Goal: Check status

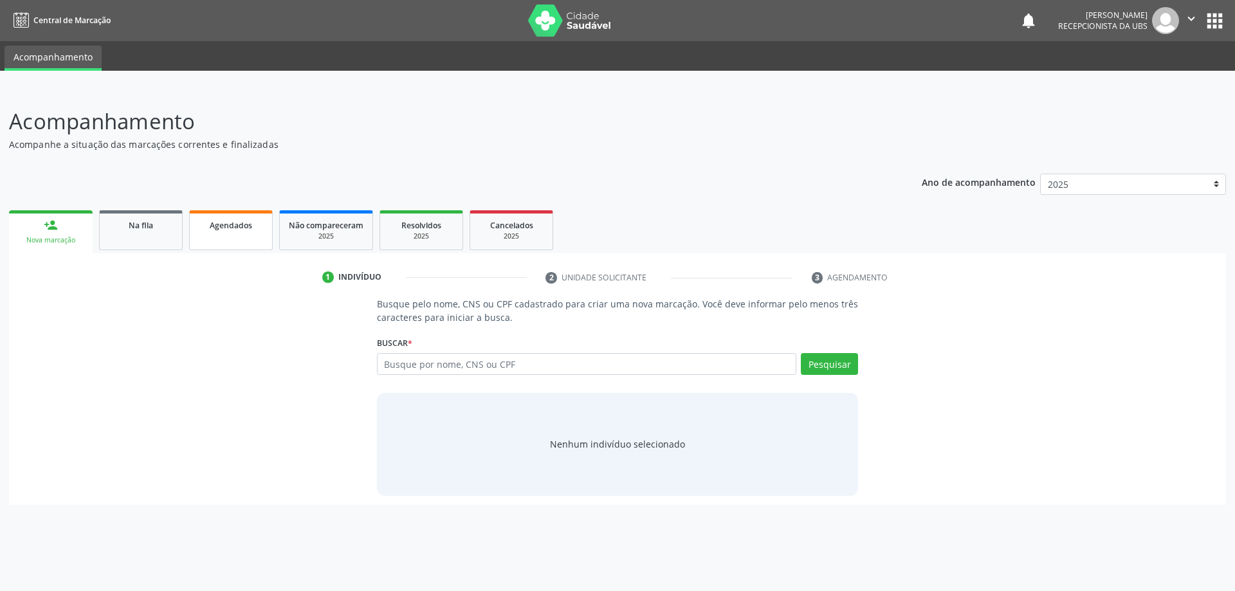
click at [272, 239] on link "Agendados" at bounding box center [231, 230] width 84 height 40
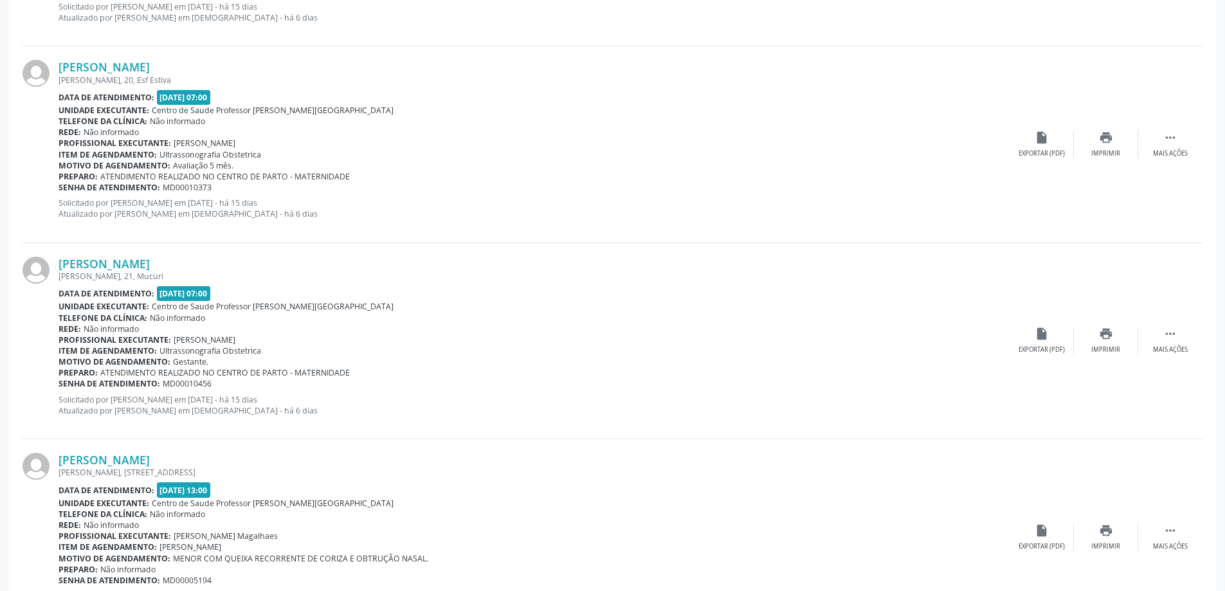
scroll to position [1405, 0]
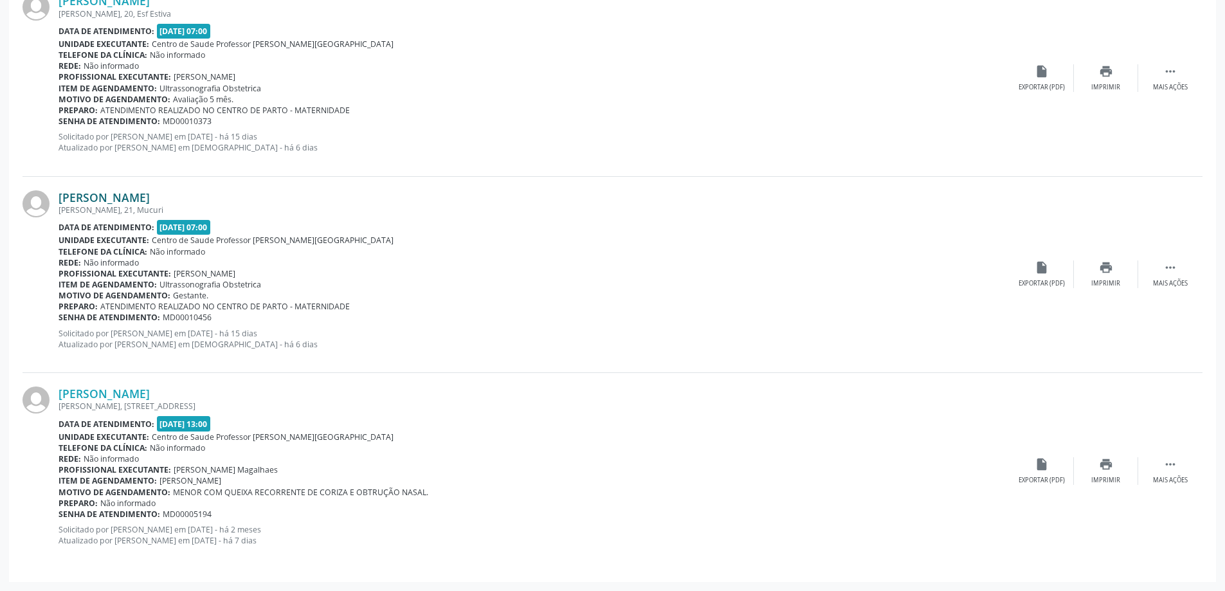
click at [84, 203] on link "[PERSON_NAME]" at bounding box center [104, 197] width 91 height 14
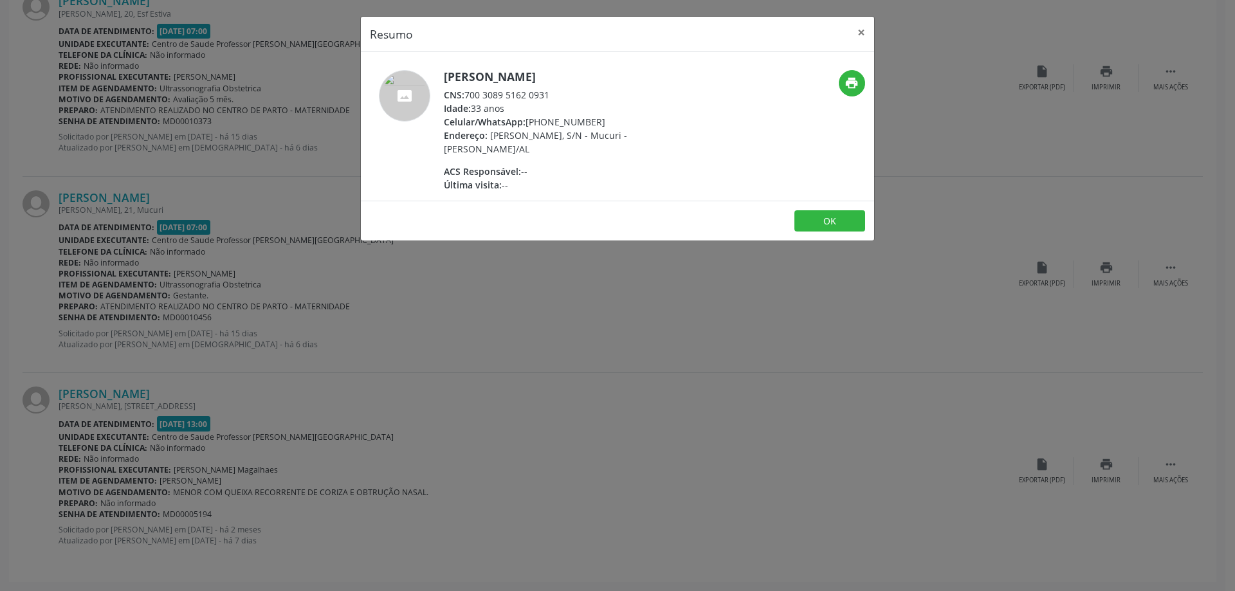
drag, startPoint x: 466, startPoint y: 89, endPoint x: 557, endPoint y: 95, distance: 90.8
click at [557, 95] on div "CNS: 700 3089 5162 0931" at bounding box center [569, 95] width 250 height 14
copy div "700 3089 5162 0931"
click at [858, 27] on button "×" at bounding box center [861, 33] width 26 height 32
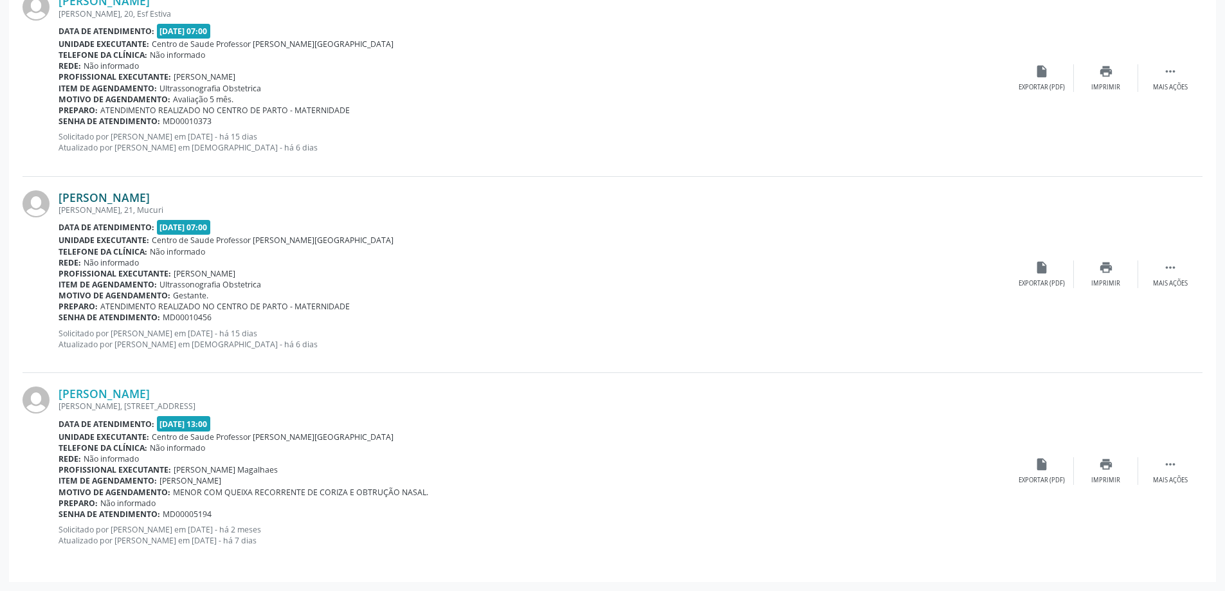
click at [138, 190] on link "[PERSON_NAME]" at bounding box center [104, 197] width 91 height 14
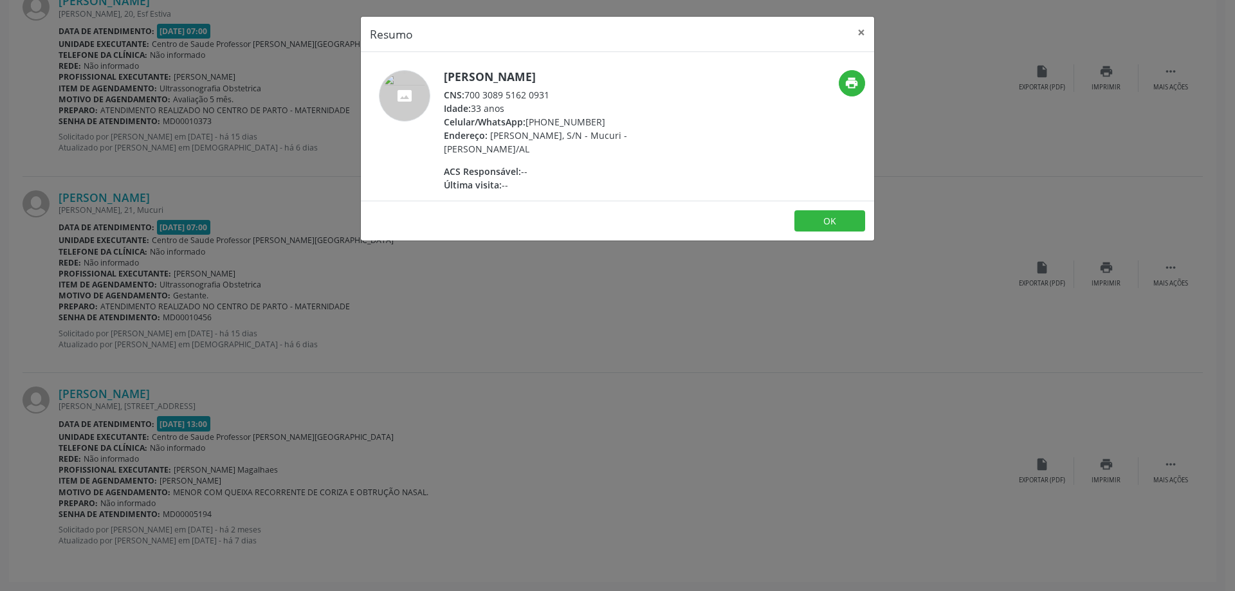
click at [502, 184] on span "Última visita:" at bounding box center [473, 185] width 58 height 12
click at [865, 29] on button "×" at bounding box center [861, 33] width 26 height 32
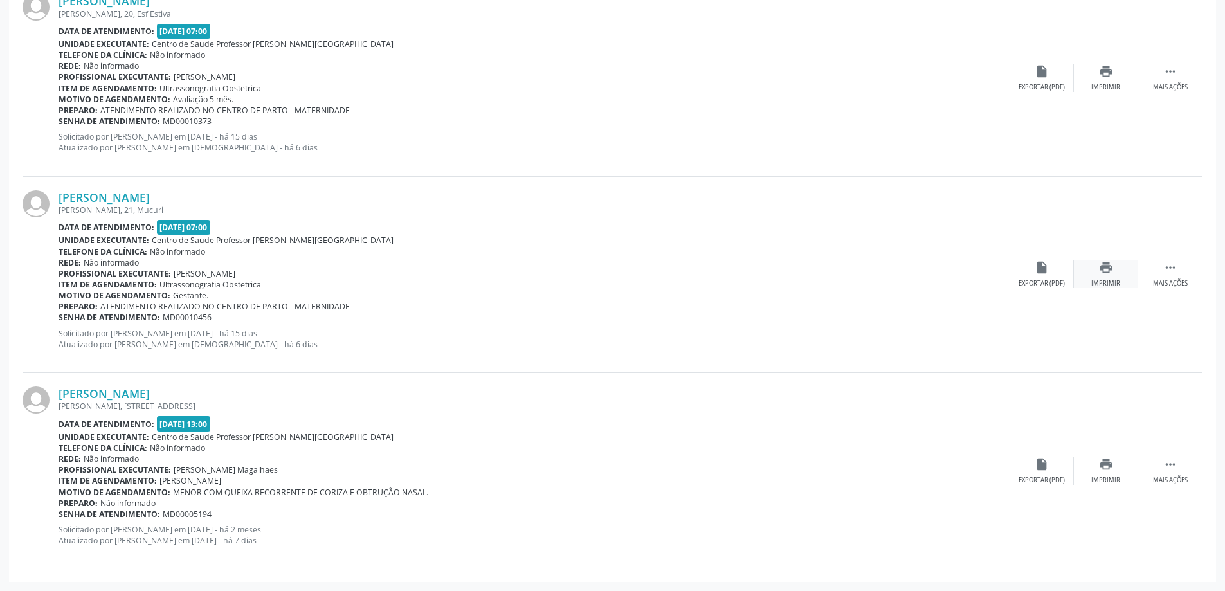
click at [1125, 275] on div "print Imprimir" at bounding box center [1106, 274] width 64 height 28
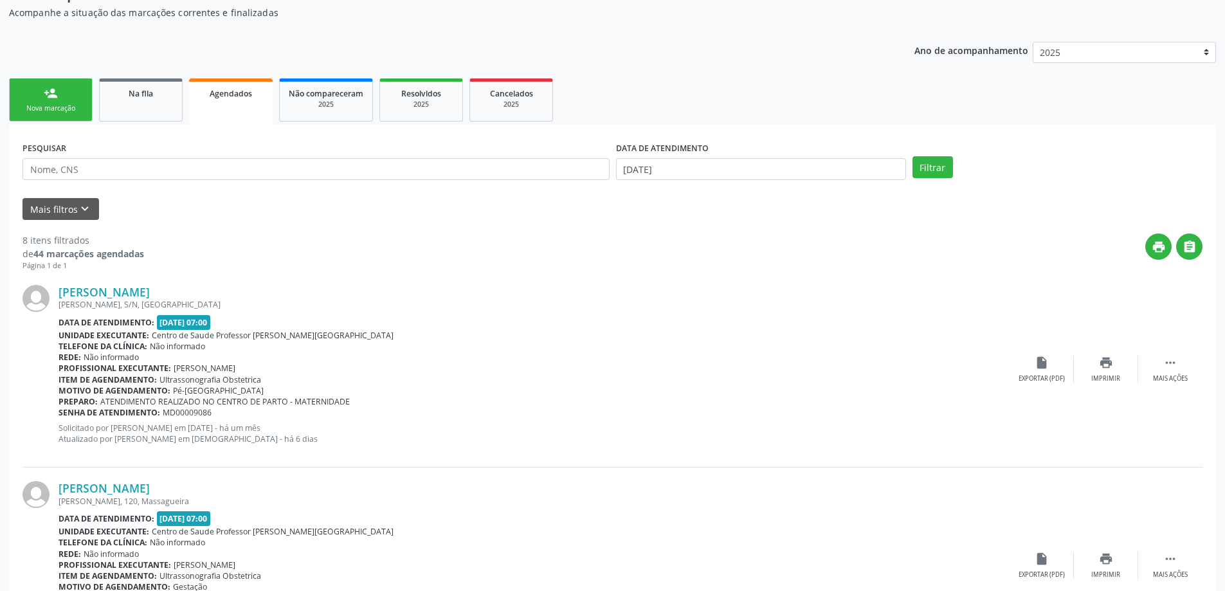
scroll to position [0, 0]
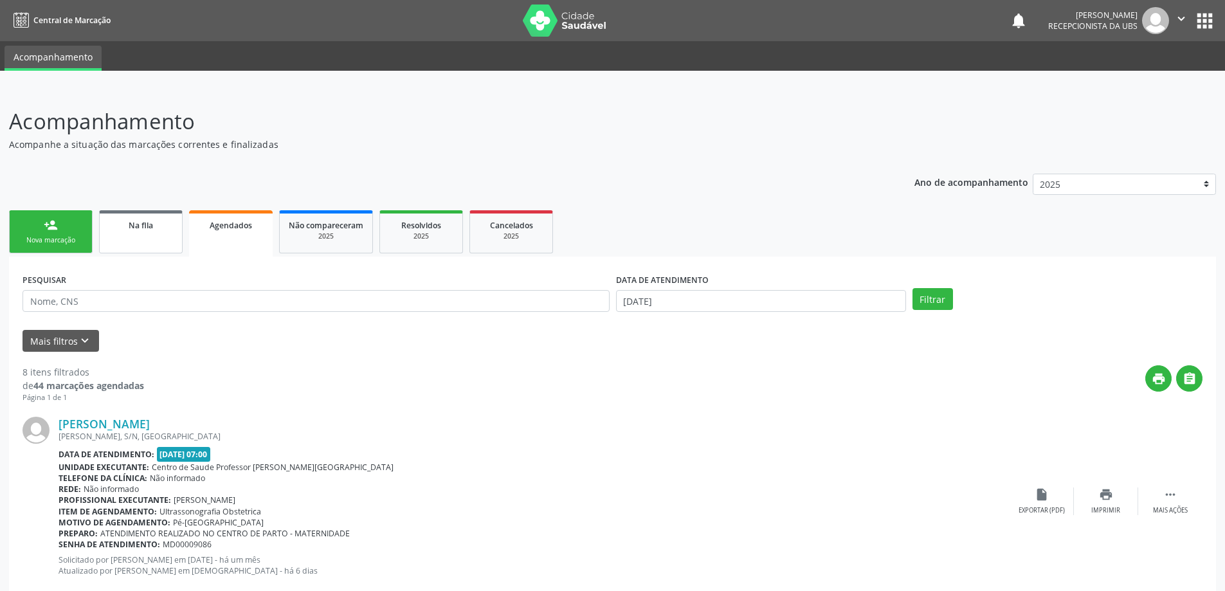
click at [139, 225] on span "Na fila" at bounding box center [141, 225] width 24 height 11
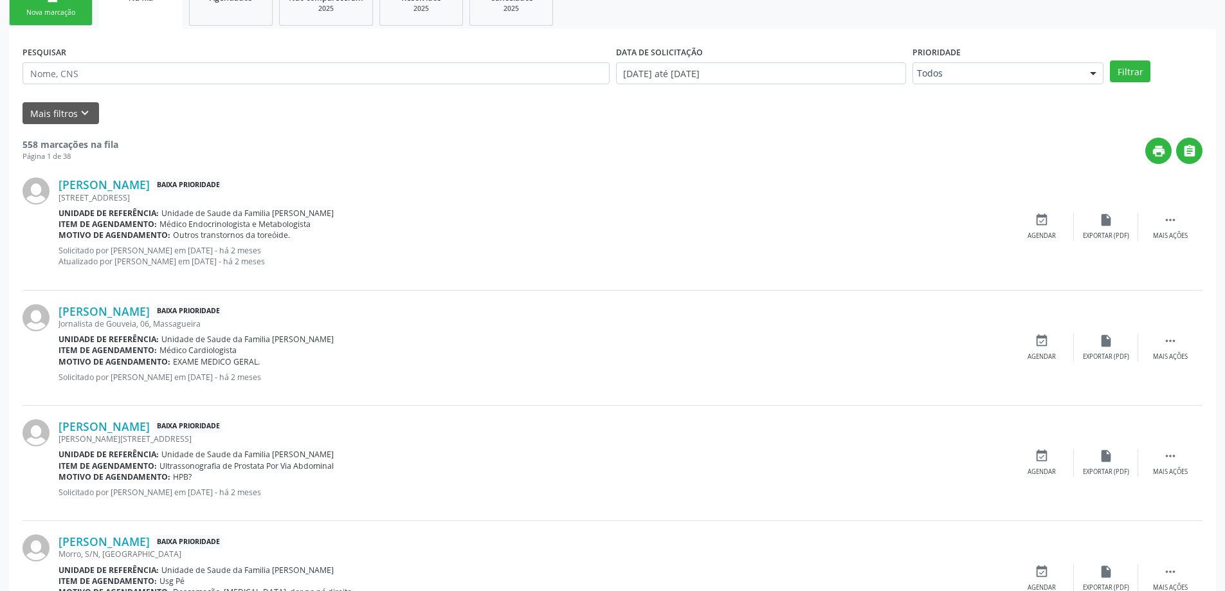
scroll to position [257, 0]
